Goal: Task Accomplishment & Management: Complete application form

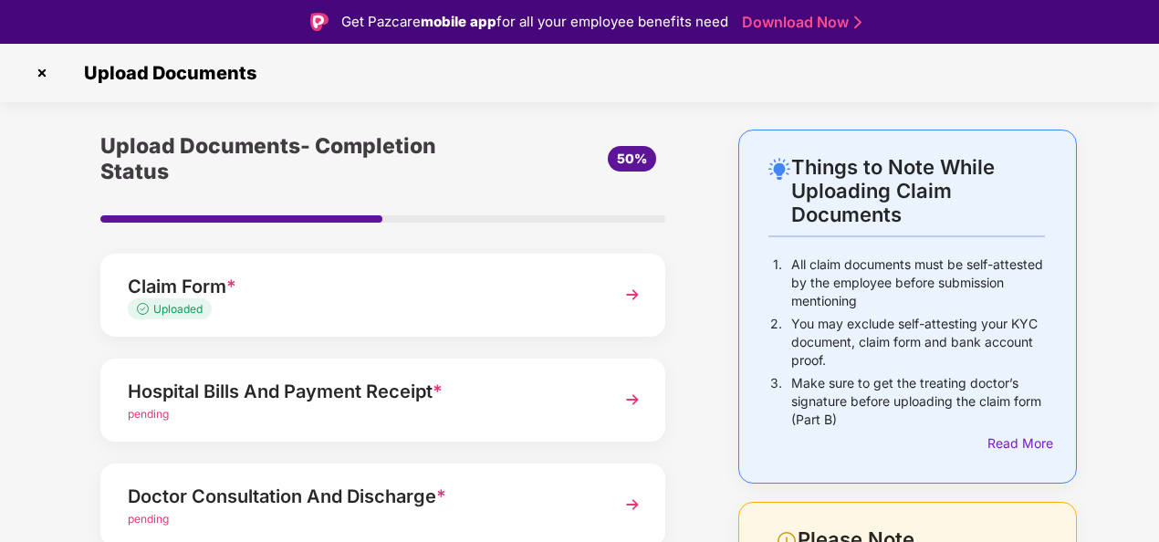
scroll to position [91, 0]
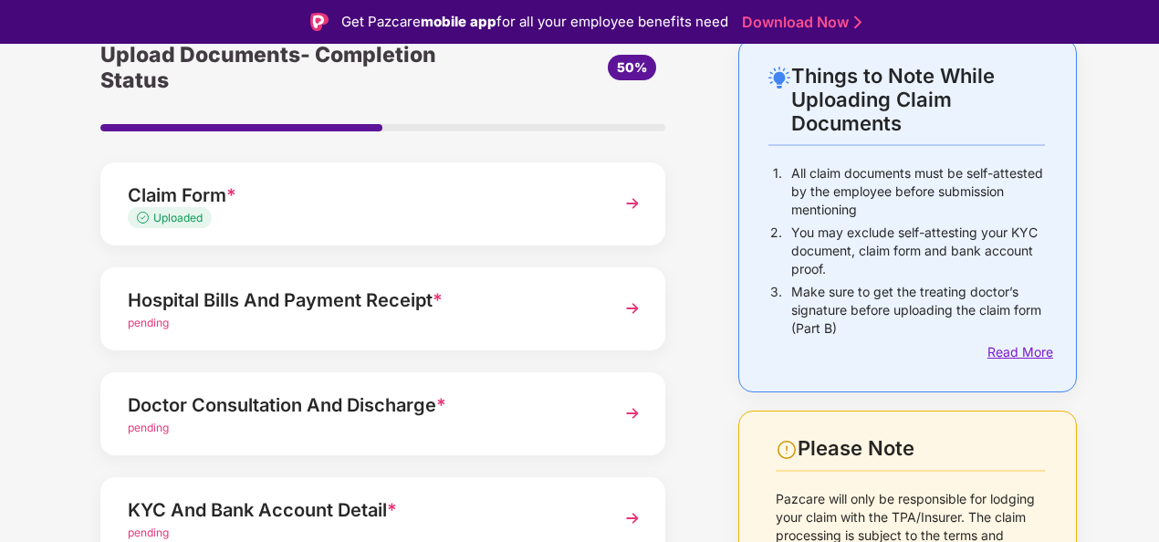
click at [1008, 345] on div "Read More" at bounding box center [1015, 352] width 57 height 20
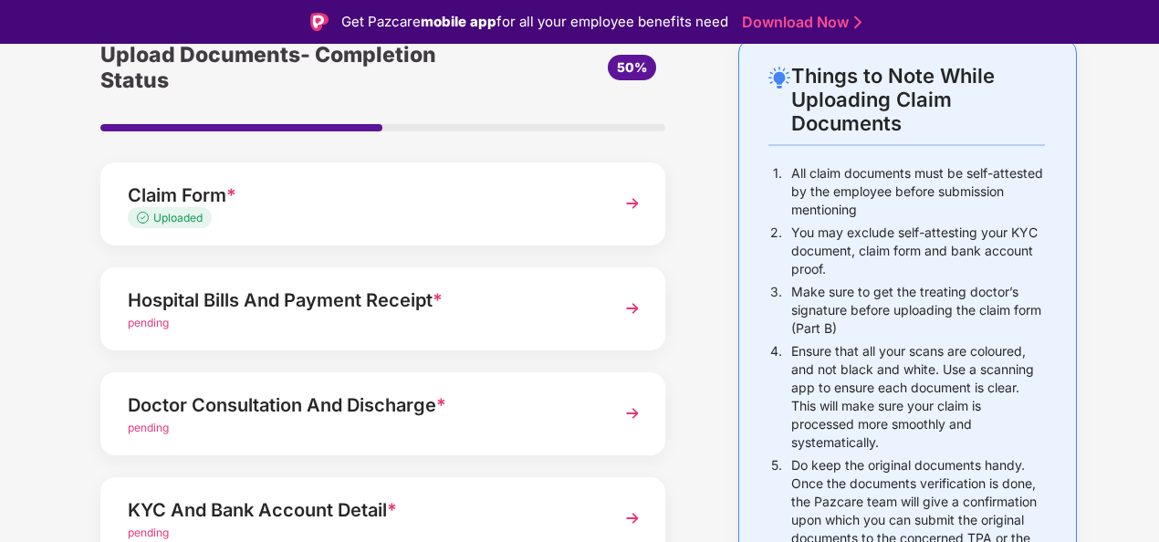
click at [632, 308] on img at bounding box center [632, 308] width 33 height 33
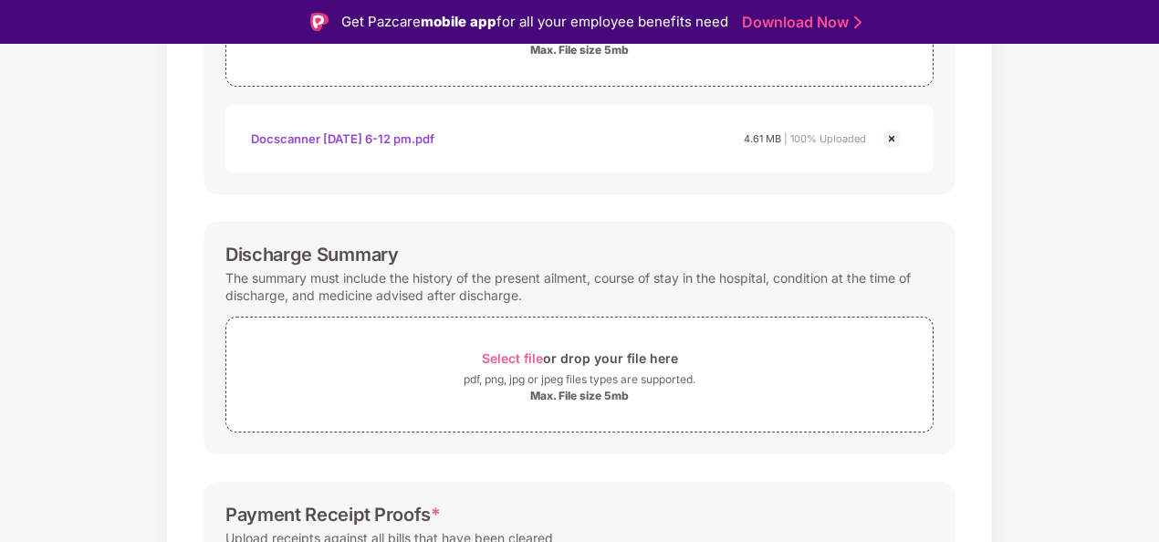
scroll to position [365, 0]
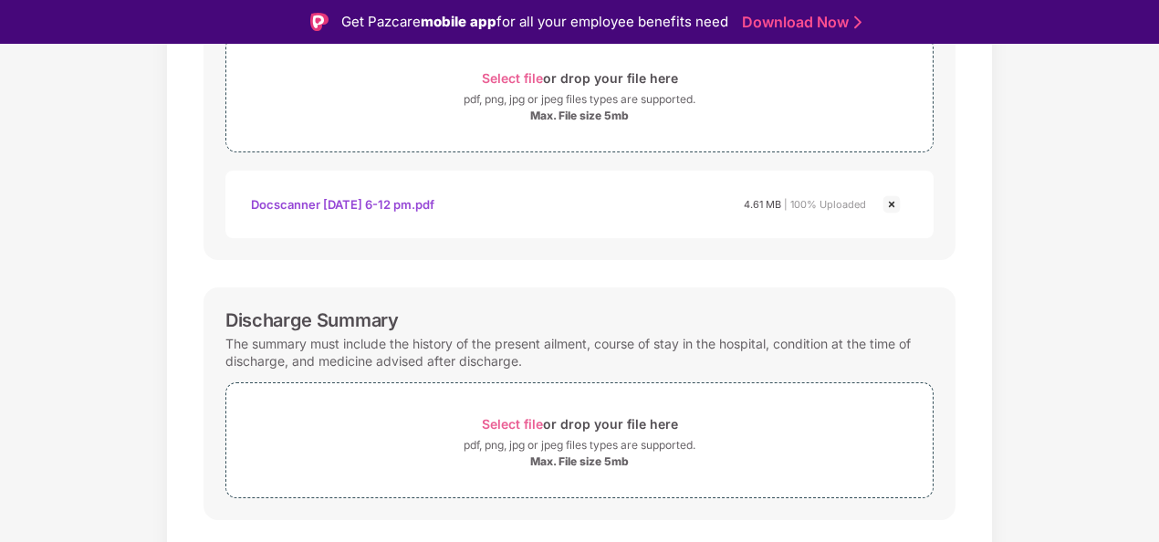
click at [1097, 207] on div "Documents List > Hospital bills and Payment receipt Hospital bills and Payment …" at bounding box center [579, 319] width 1159 height 1108
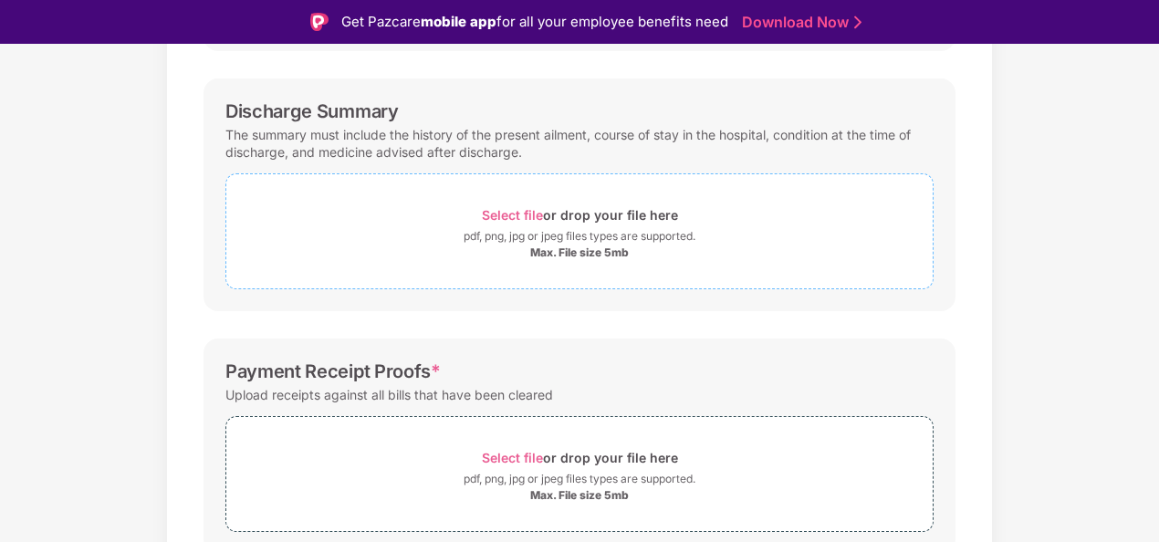
scroll to position [467, 0]
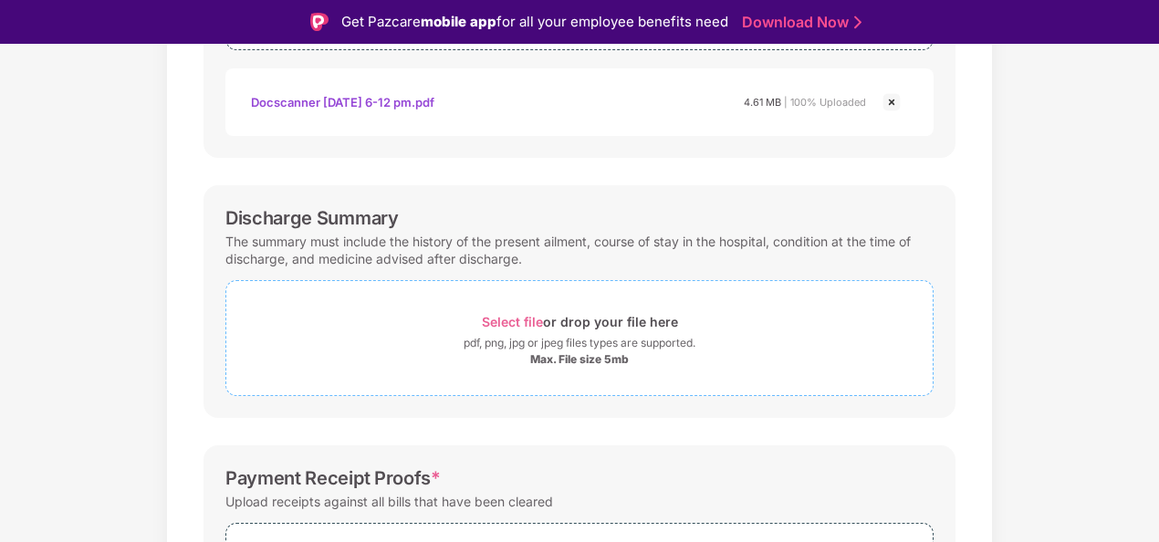
click at [524, 317] on span "Select file" at bounding box center [512, 322] width 61 height 16
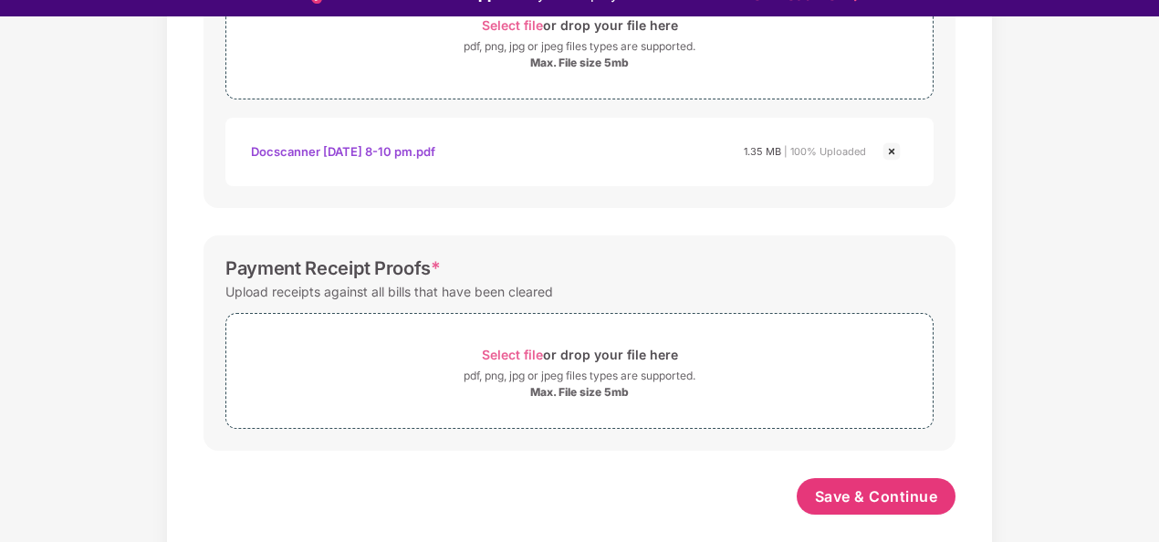
scroll to position [44, 0]
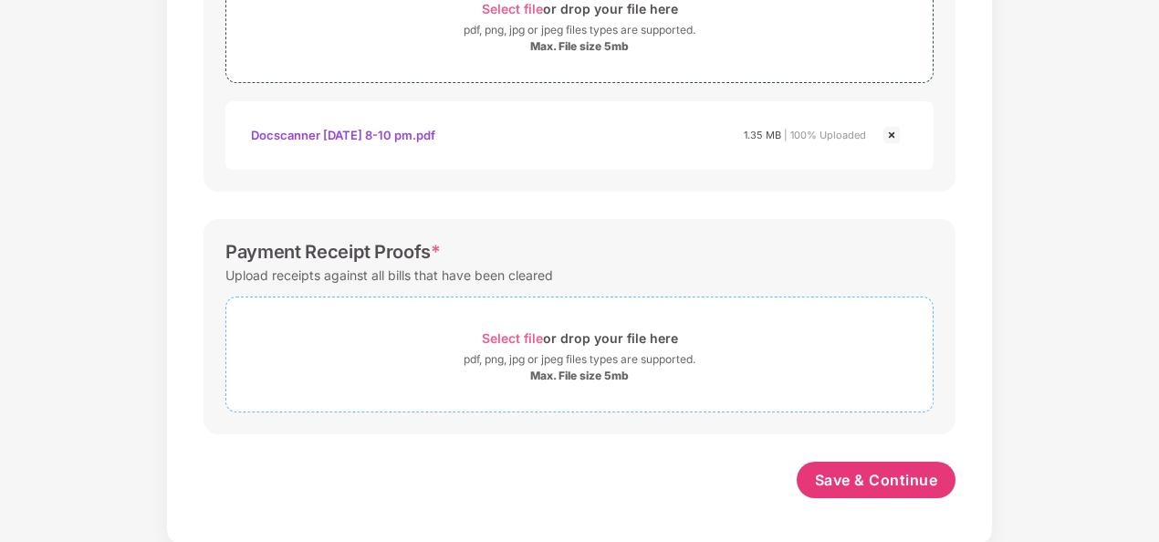
click at [517, 338] on span "Select file" at bounding box center [512, 338] width 61 height 16
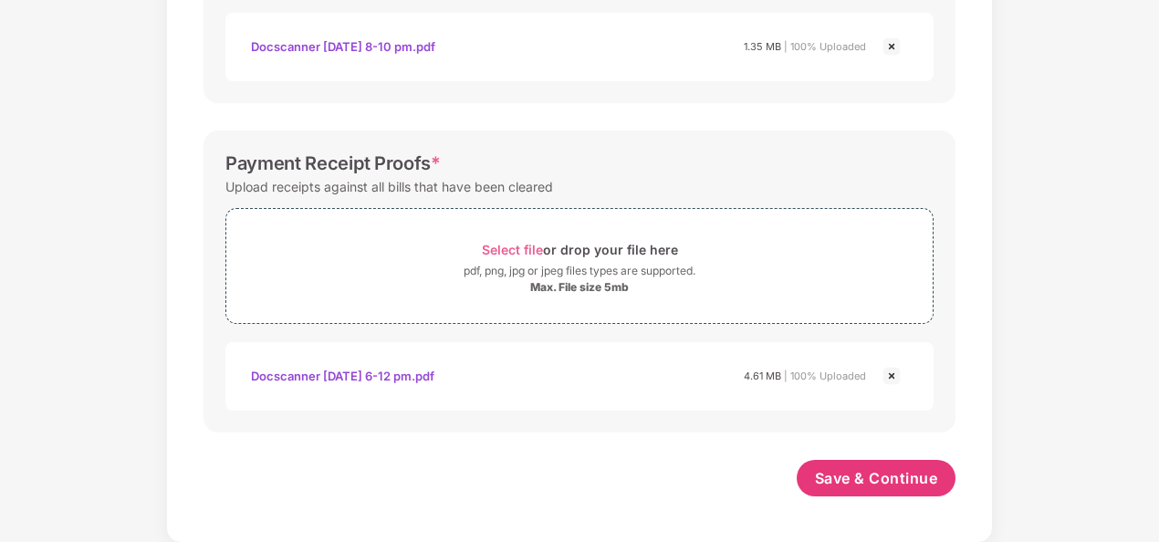
scroll to position [823, 0]
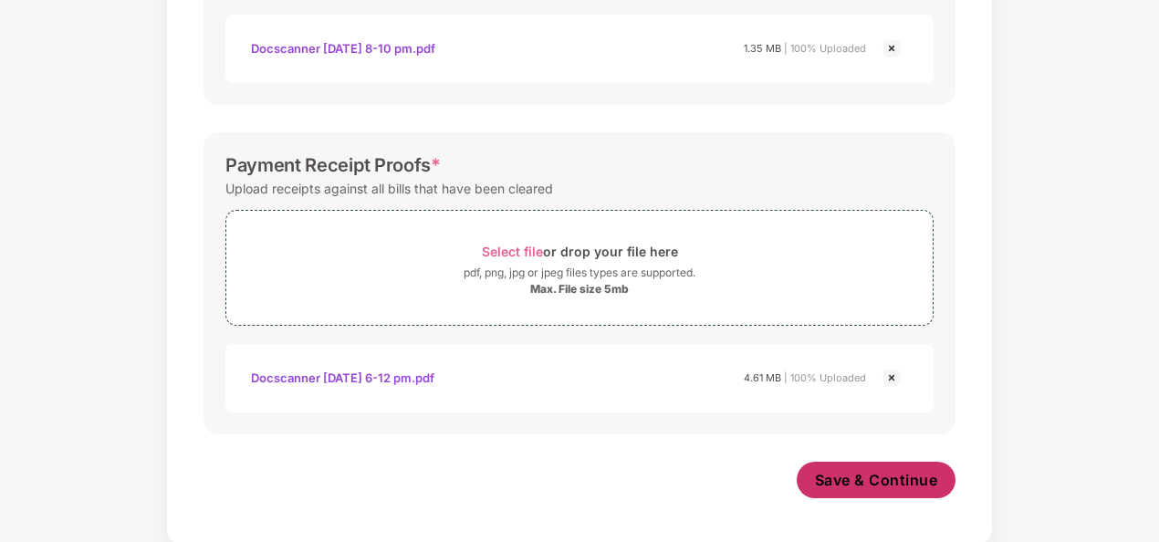
click at [863, 480] on span "Save & Continue" at bounding box center [876, 480] width 123 height 20
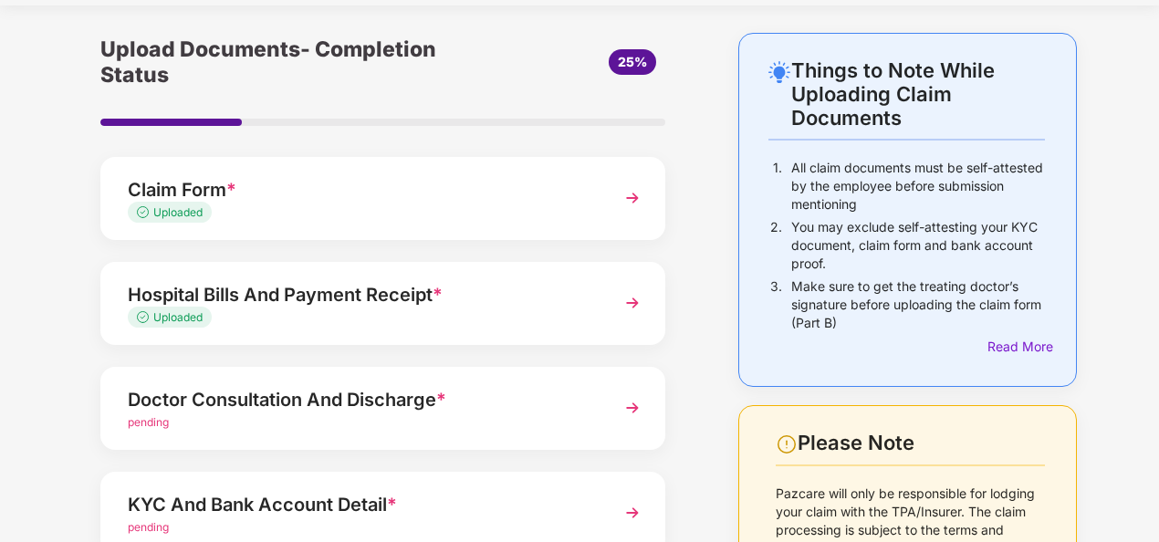
scroll to position [91, 0]
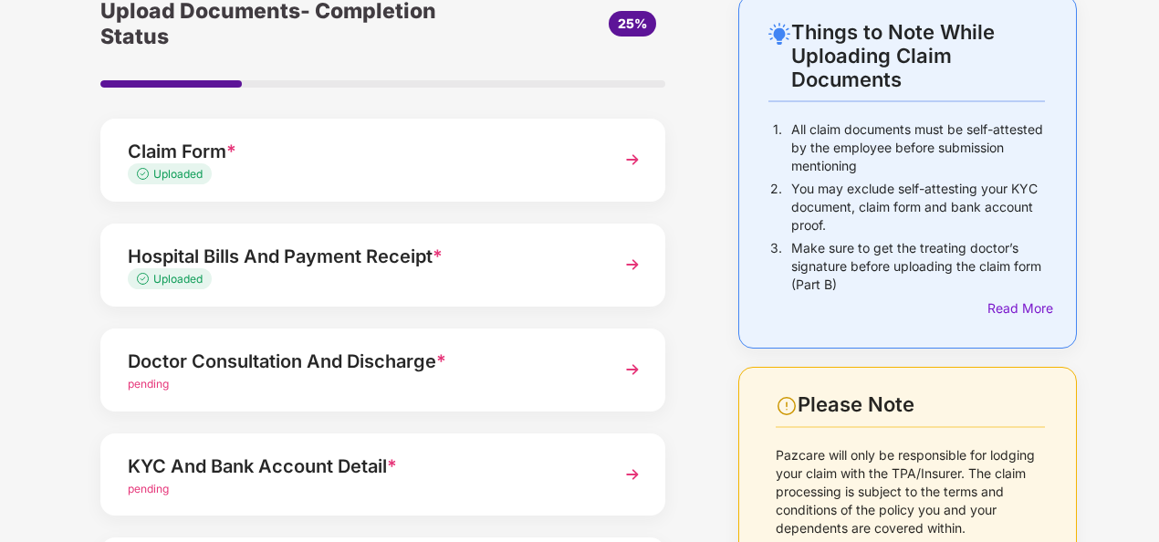
click at [634, 369] on img at bounding box center [632, 369] width 33 height 33
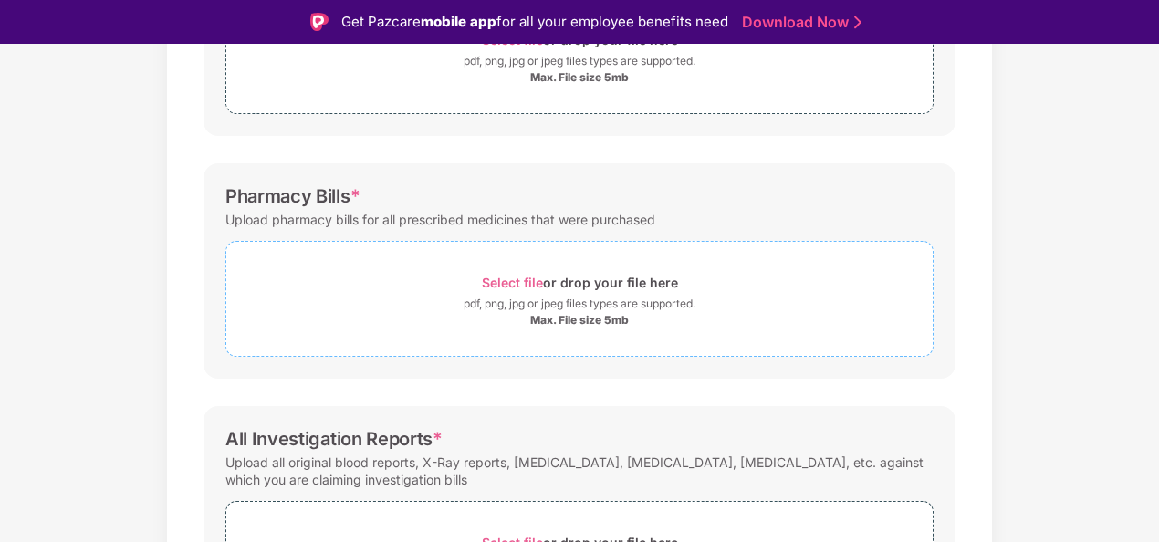
scroll to position [456, 0]
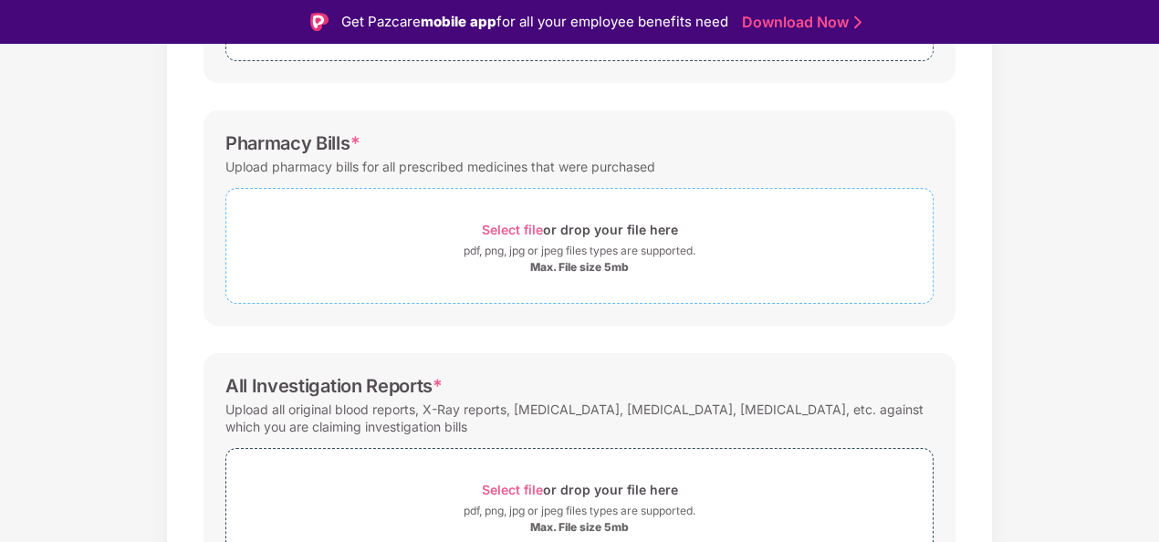
click at [522, 226] on span "Select file" at bounding box center [512, 230] width 61 height 16
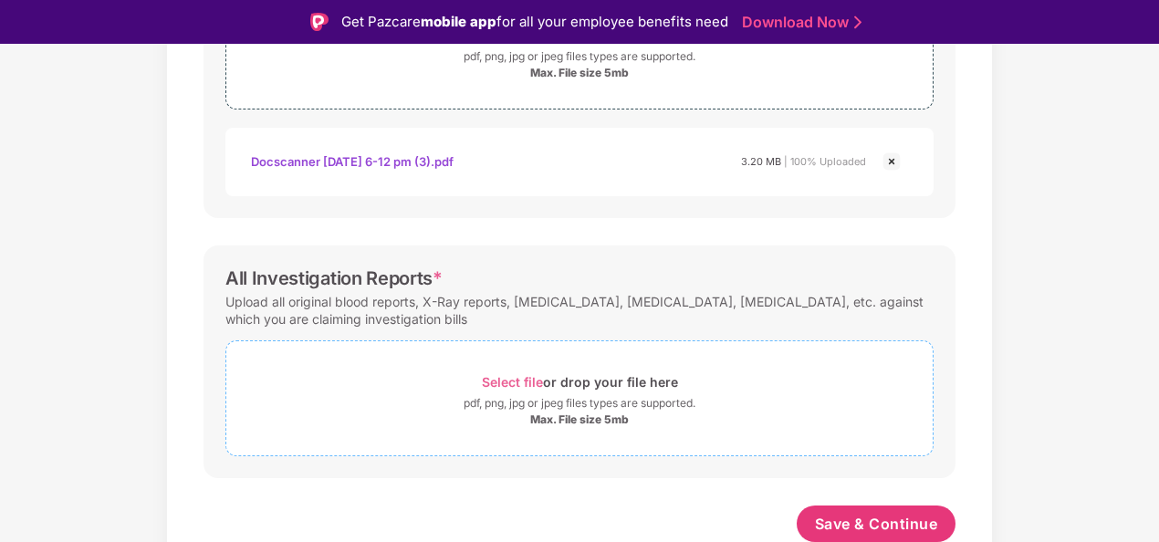
scroll to position [650, 0]
click at [510, 379] on span "Select file" at bounding box center [512, 382] width 61 height 16
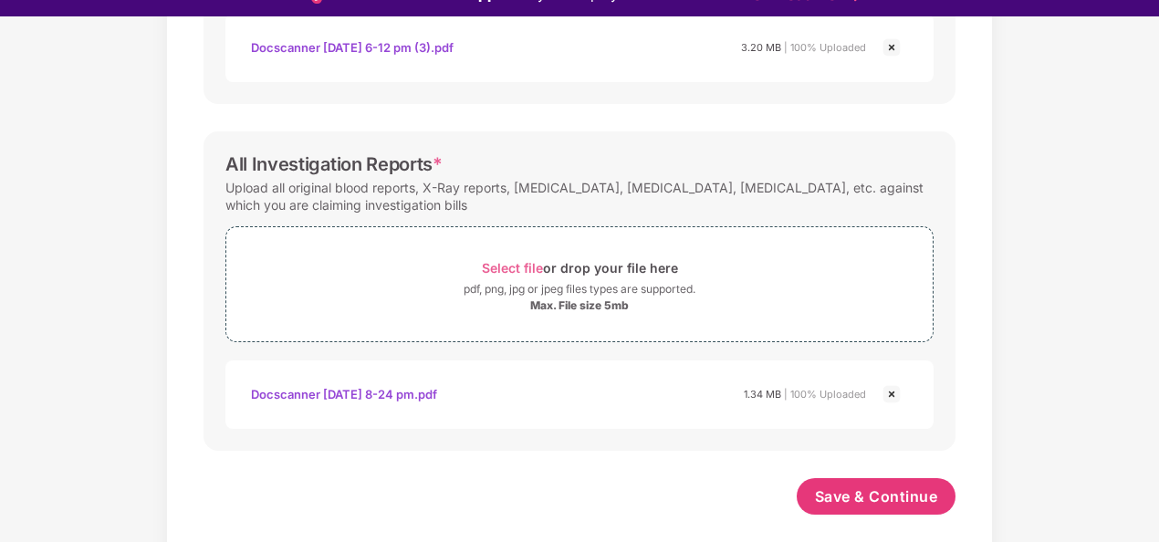
scroll to position [44, 0]
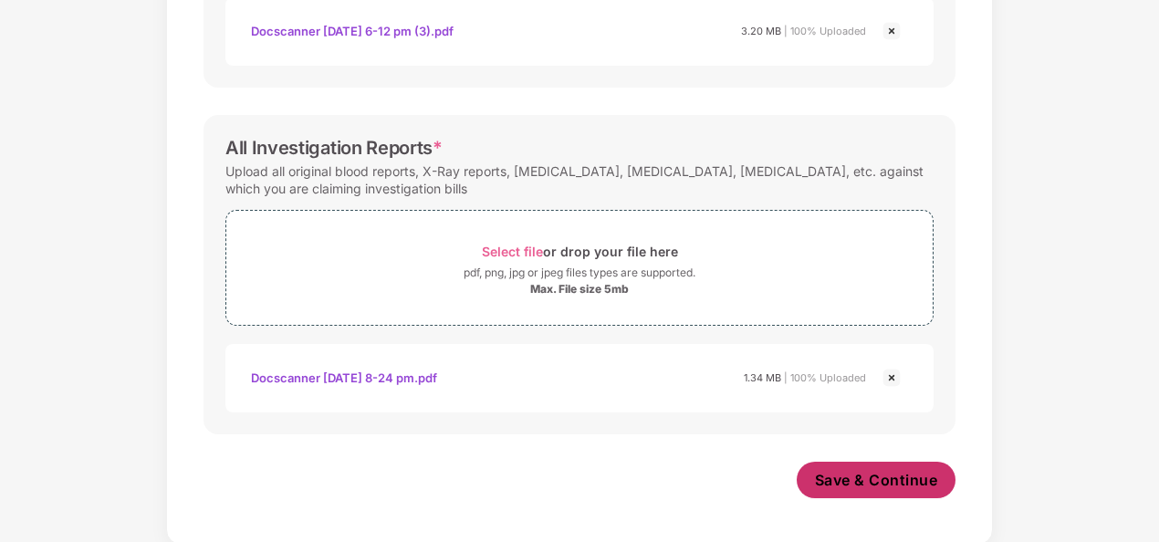
click at [845, 475] on span "Save & Continue" at bounding box center [876, 480] width 123 height 20
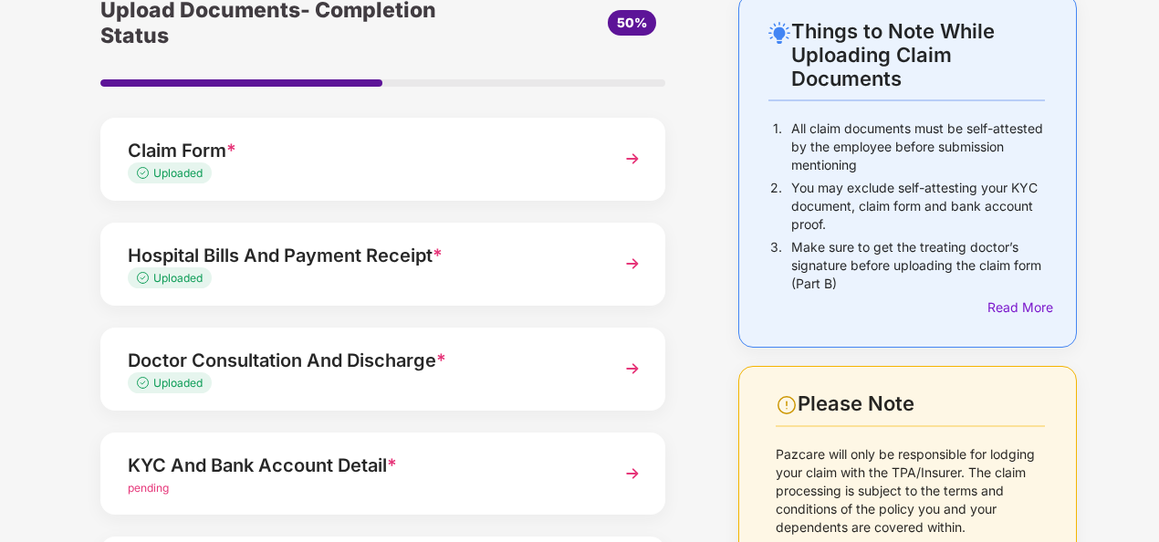
scroll to position [182, 0]
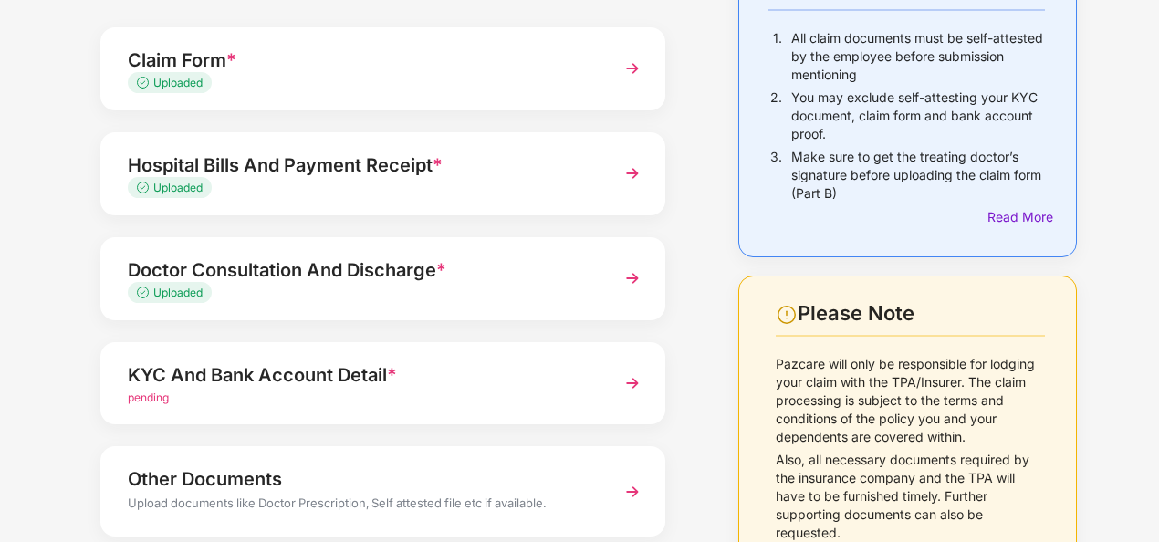
click at [634, 387] on img at bounding box center [632, 383] width 33 height 33
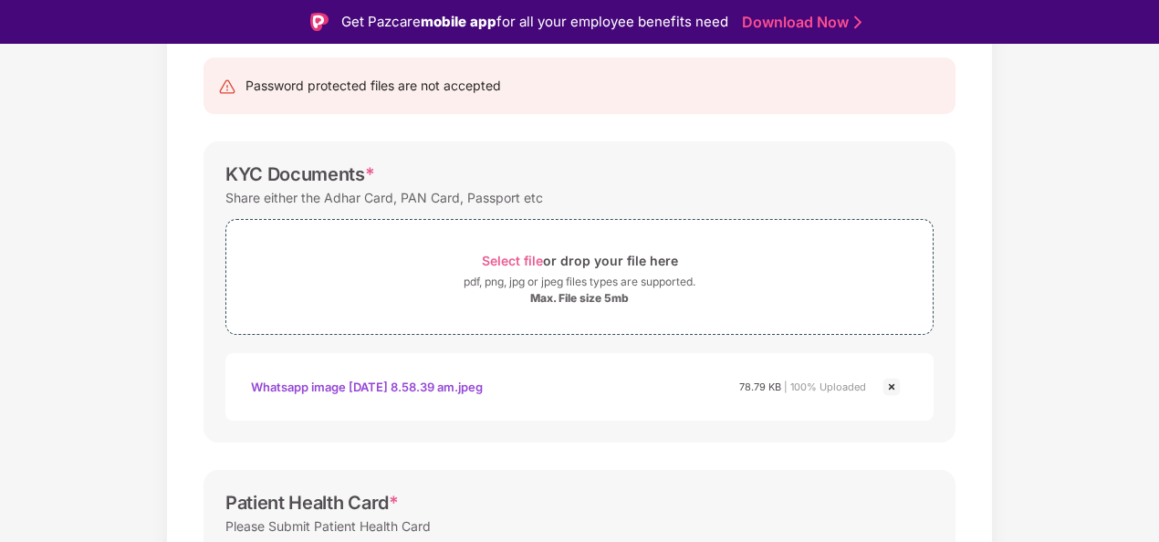
drag, startPoint x: 460, startPoint y: 380, endPoint x: 445, endPoint y: 421, distance: 44.4
click at [461, 380] on div "Whatsapp image 2025-08-14 at 8.58.39 am.jpeg" at bounding box center [367, 386] width 232 height 31
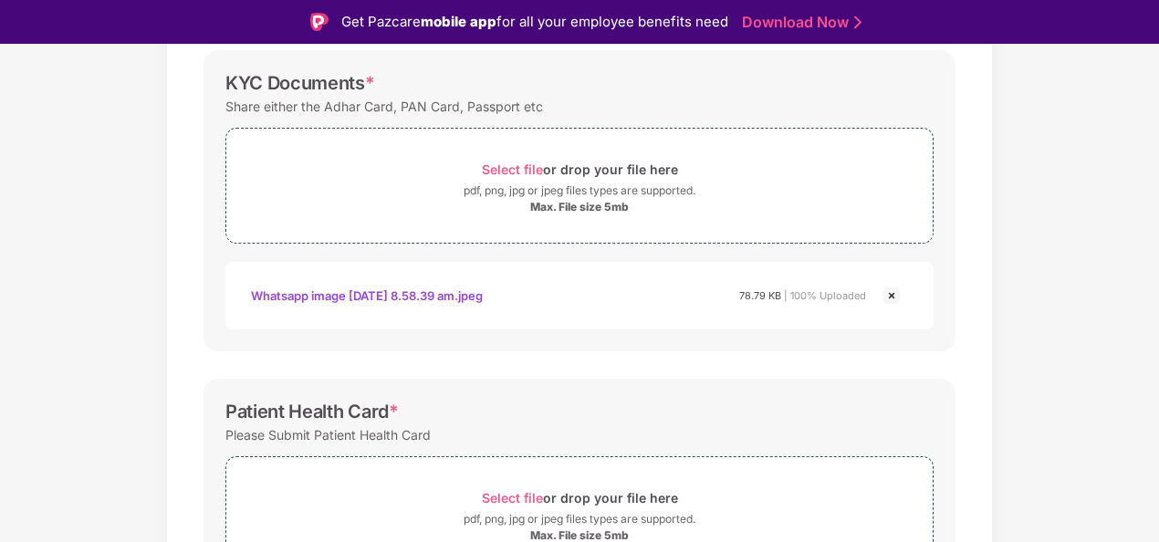
scroll to position [456, 0]
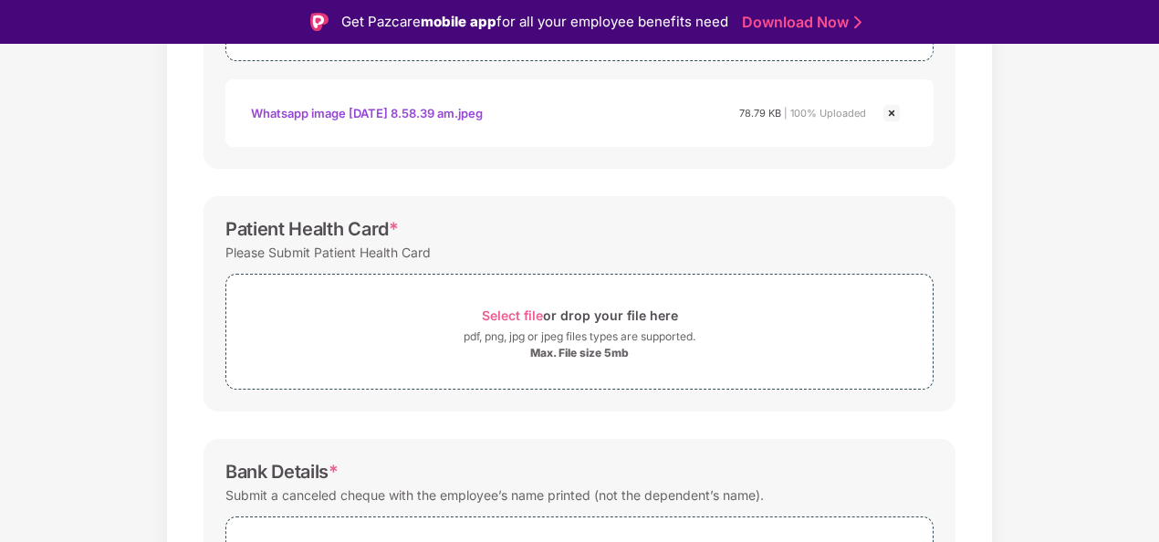
click at [1055, 210] on div "Documents List > KYC and Bank Account Detail KYC and Bank Account Detail Passwo…" at bounding box center [579, 261] width 1159 height 1177
click at [498, 308] on span "Select file" at bounding box center [512, 315] width 61 height 16
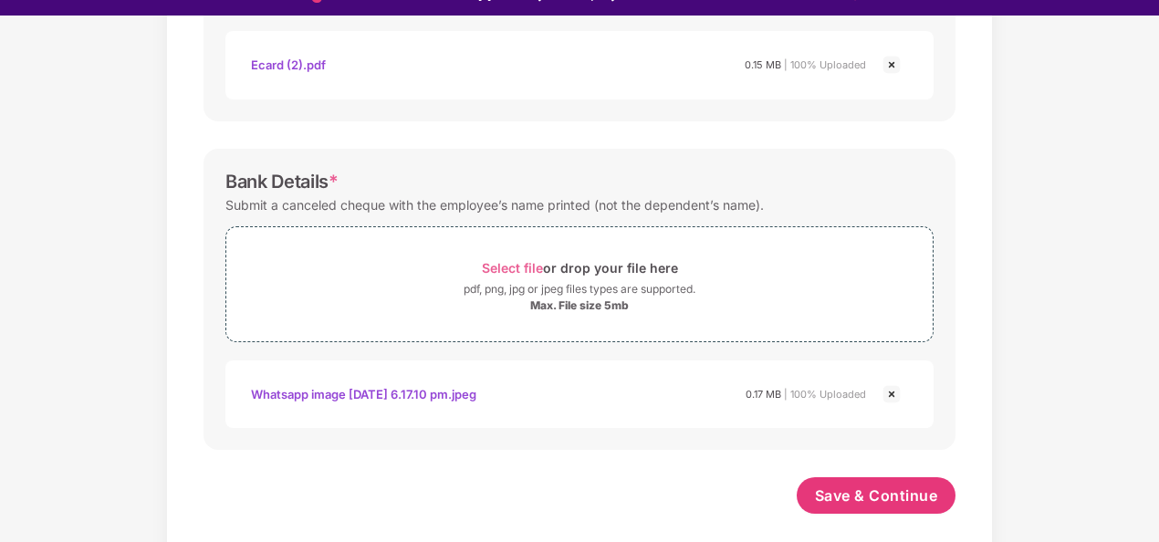
scroll to position [44, 0]
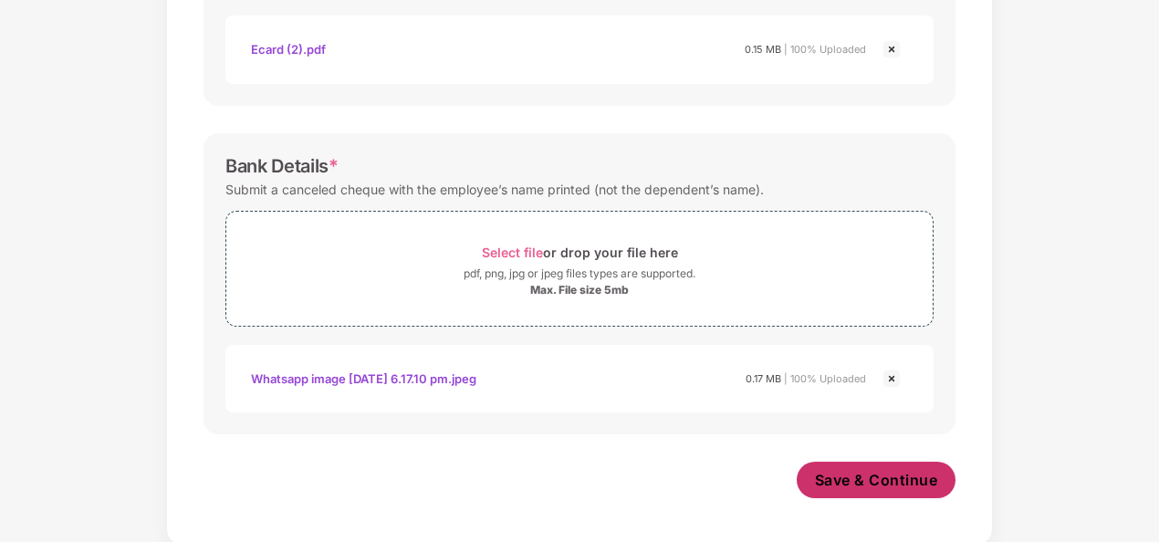
click at [850, 473] on span "Save & Continue" at bounding box center [876, 480] width 123 height 20
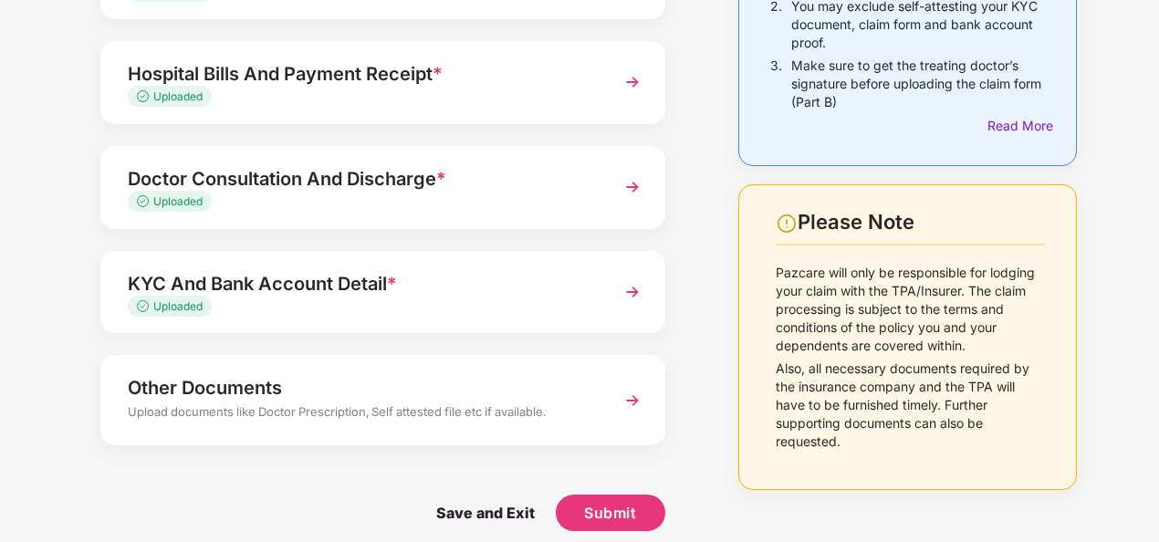
scroll to position [290, 0]
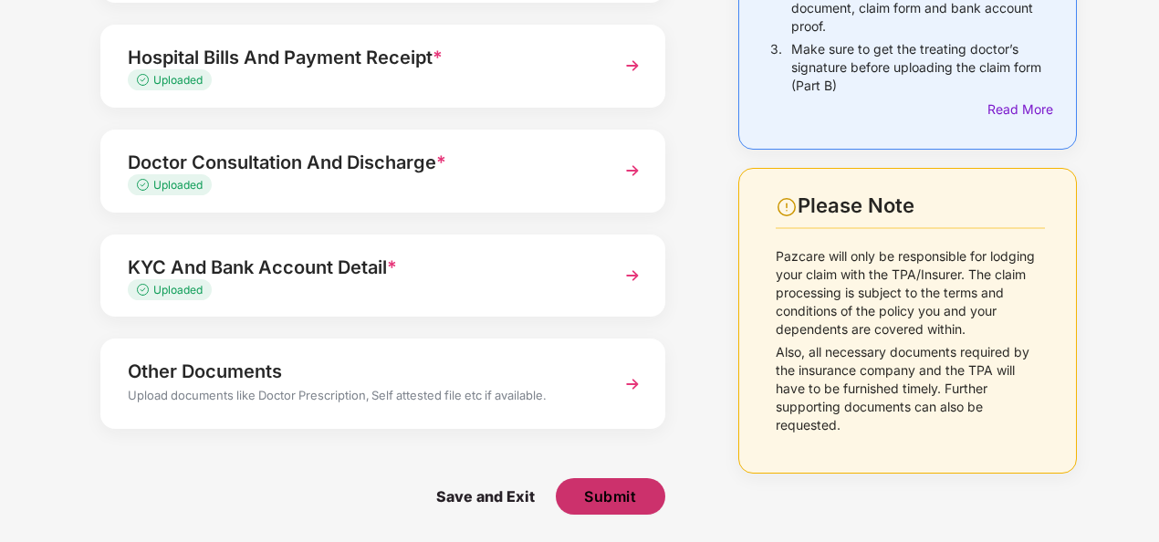
click at [580, 493] on button "Submit" at bounding box center [610, 496] width 109 height 36
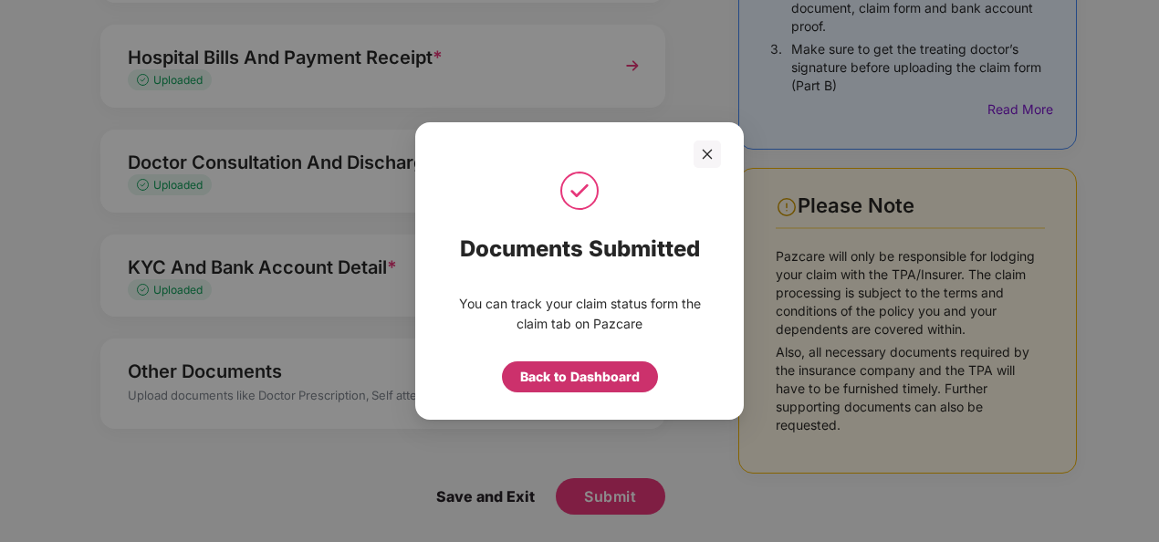
click at [580, 375] on div "Back to Dashboard" at bounding box center [580, 377] width 120 height 20
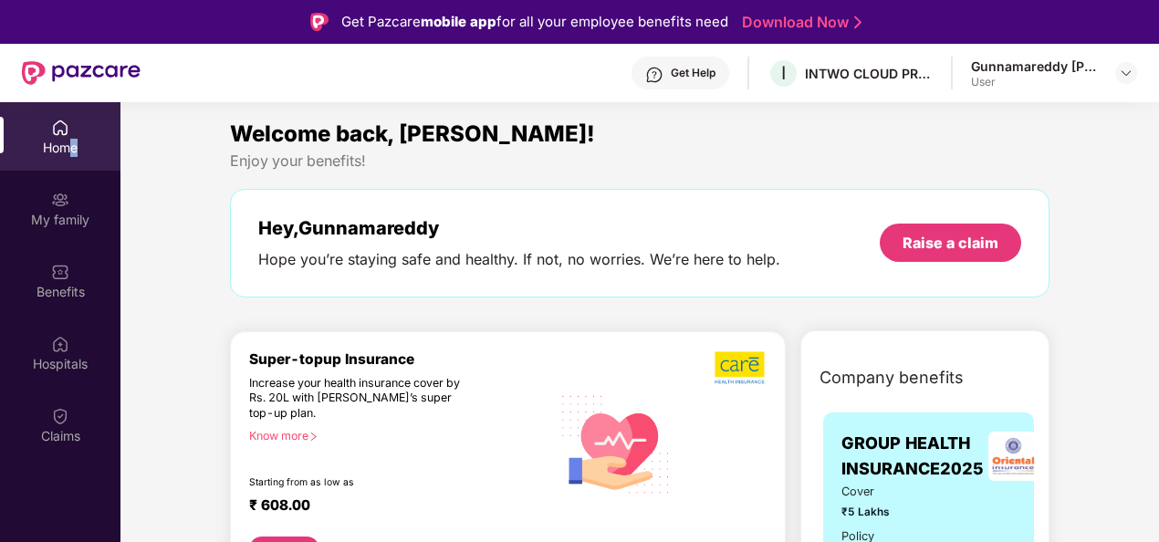
click at [74, 140] on div "Home" at bounding box center [60, 148] width 120 height 18
click at [62, 139] on div "Home" at bounding box center [60, 148] width 120 height 18
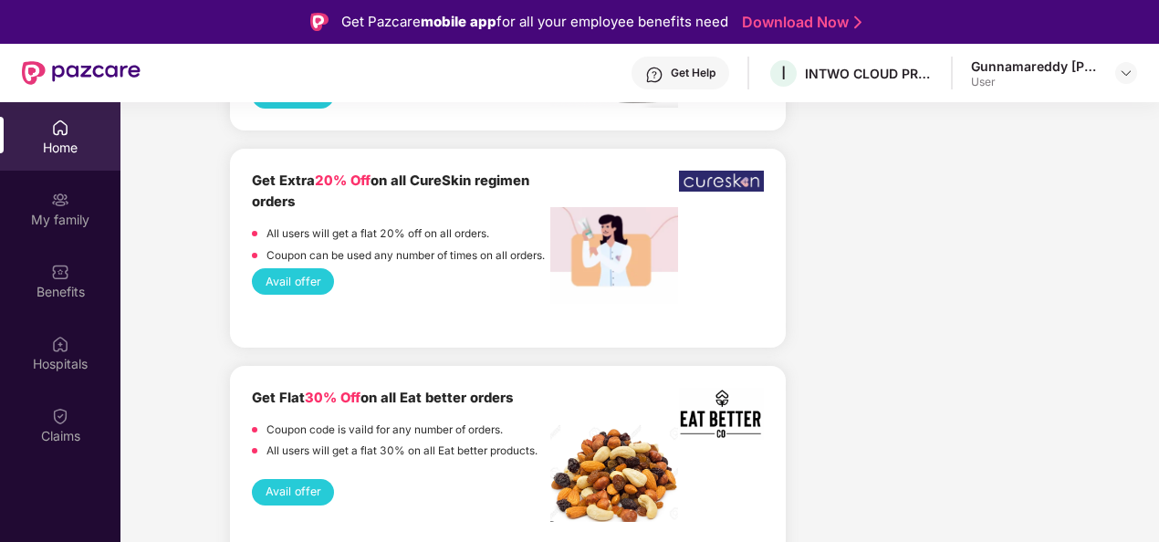
scroll to position [2098, 0]
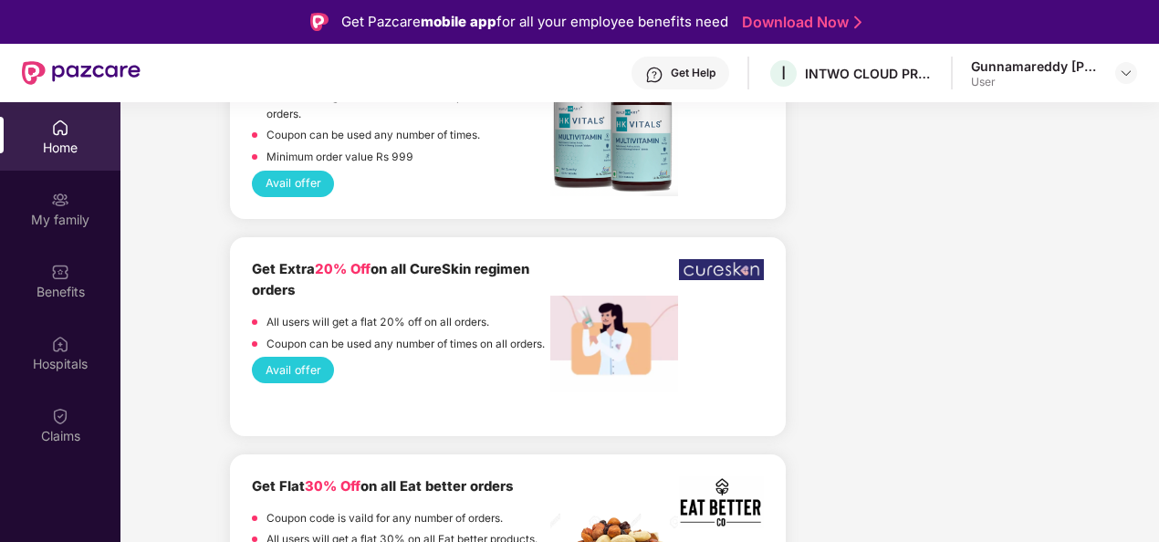
click at [58, 130] on img at bounding box center [60, 128] width 18 height 18
click at [59, 424] on img at bounding box center [60, 416] width 18 height 18
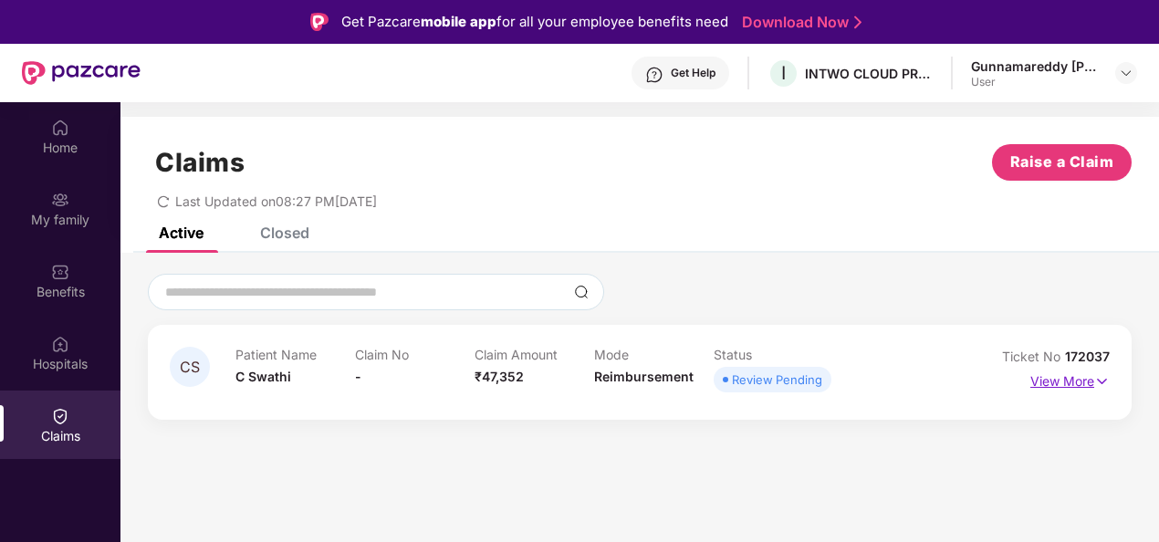
click at [1102, 381] on img at bounding box center [1102, 381] width 16 height 20
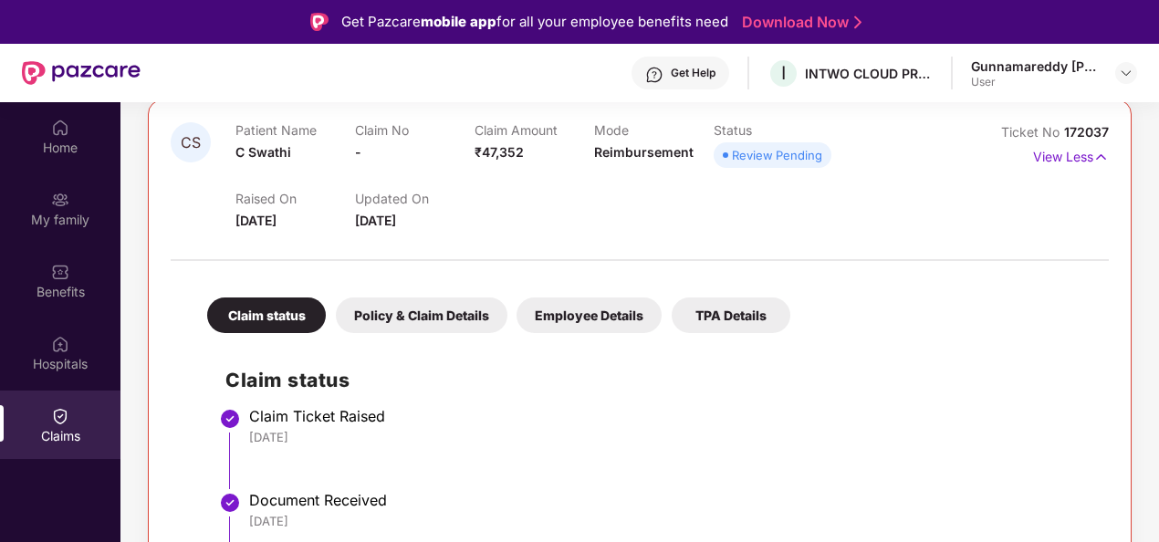
scroll to position [246, 0]
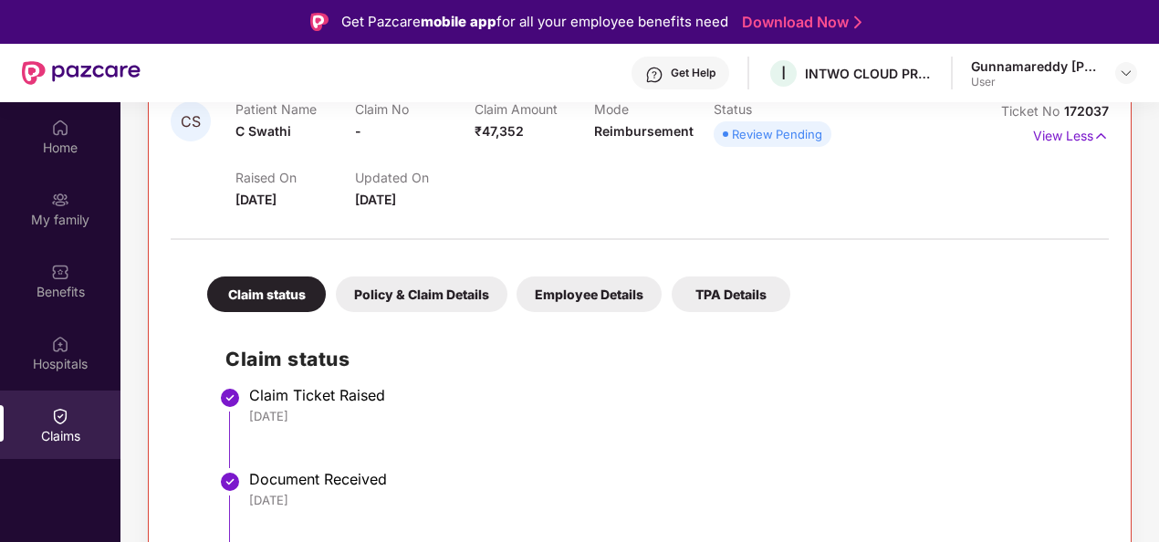
click at [405, 288] on div "Policy & Claim Details" at bounding box center [422, 294] width 172 height 36
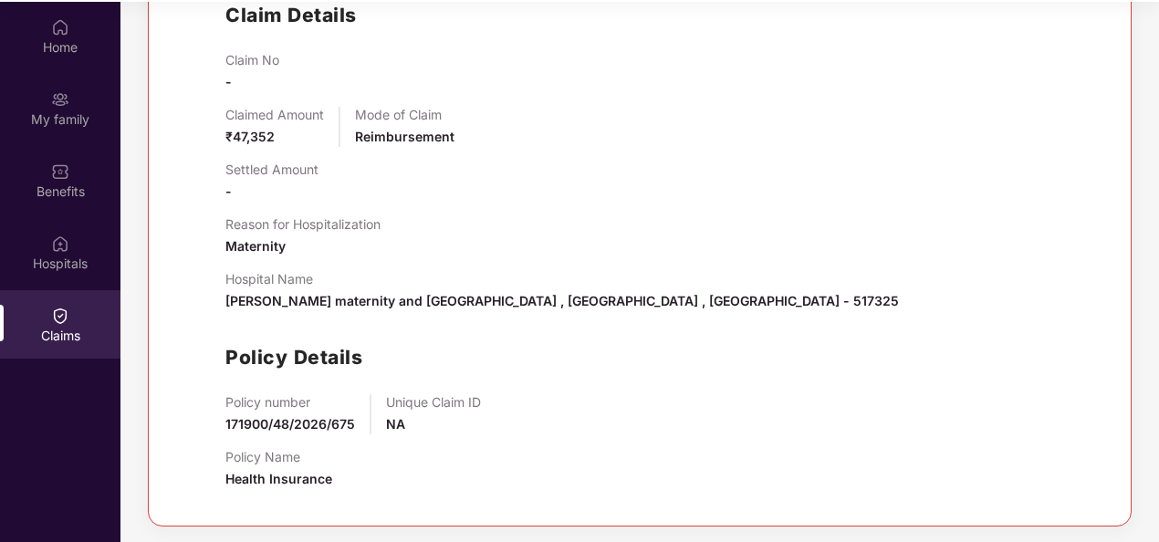
scroll to position [102, 0]
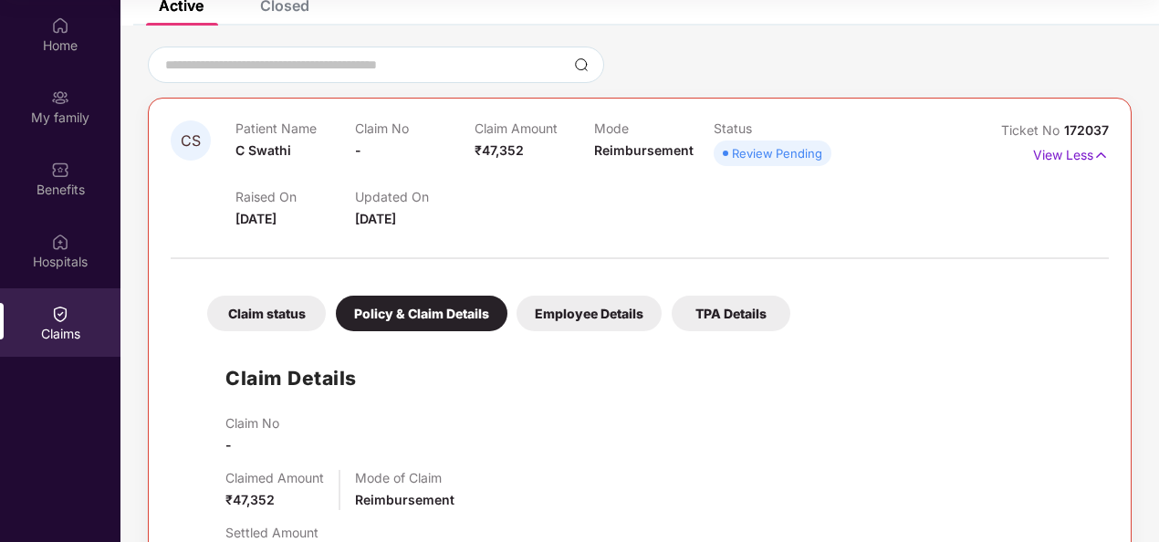
drag, startPoint x: 591, startPoint y: 312, endPoint x: 592, endPoint y: 321, distance: 9.2
click at [591, 319] on div "Employee Details" at bounding box center [588, 314] width 145 height 36
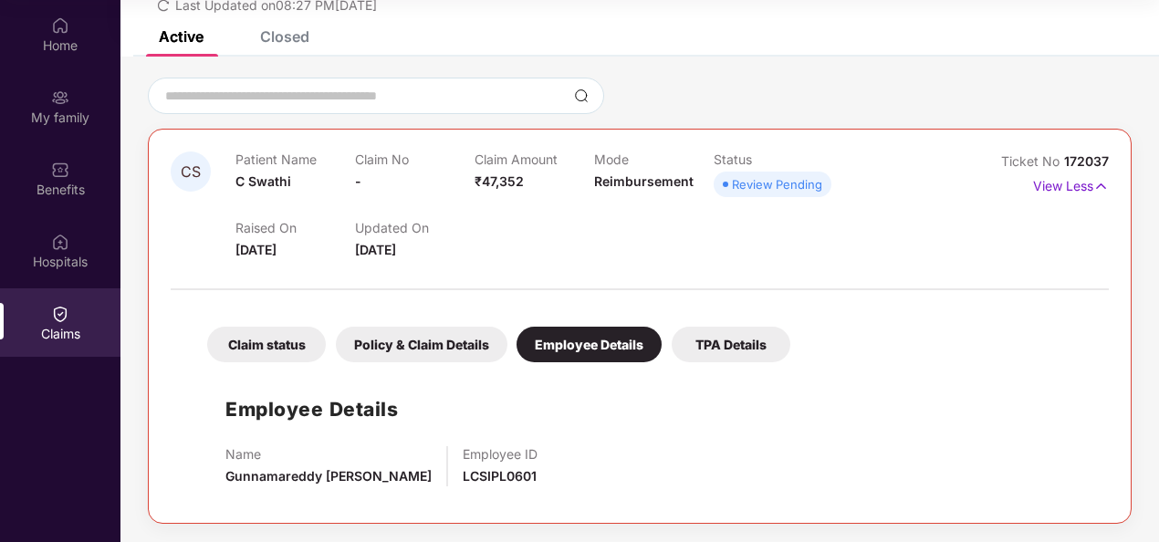
scroll to position [93, 0]
click at [746, 348] on div "TPA Details" at bounding box center [730, 346] width 119 height 36
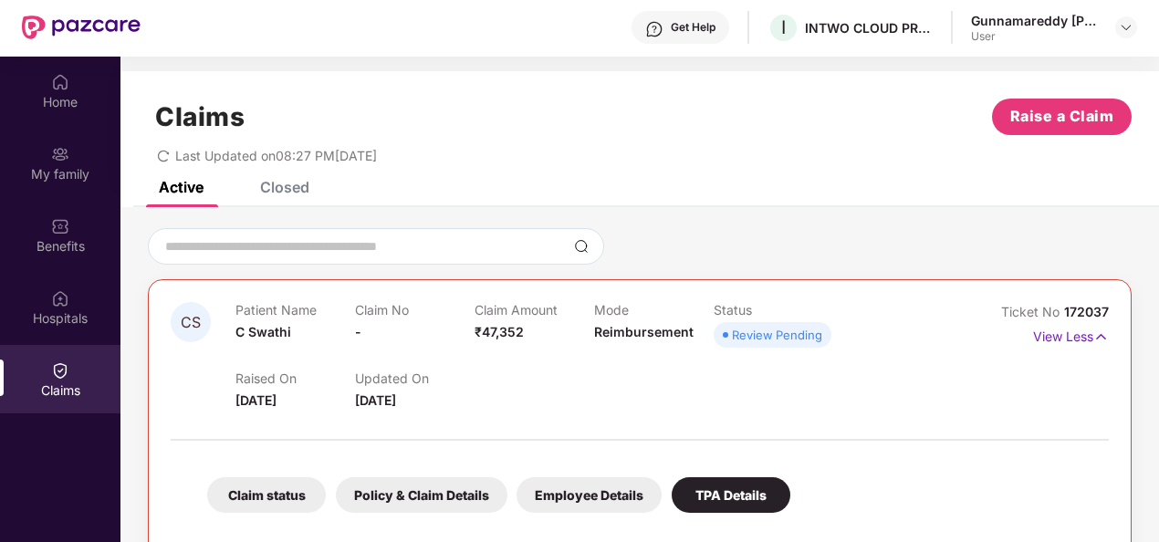
scroll to position [0, 0]
